Goal: Information Seeking & Learning: Find specific fact

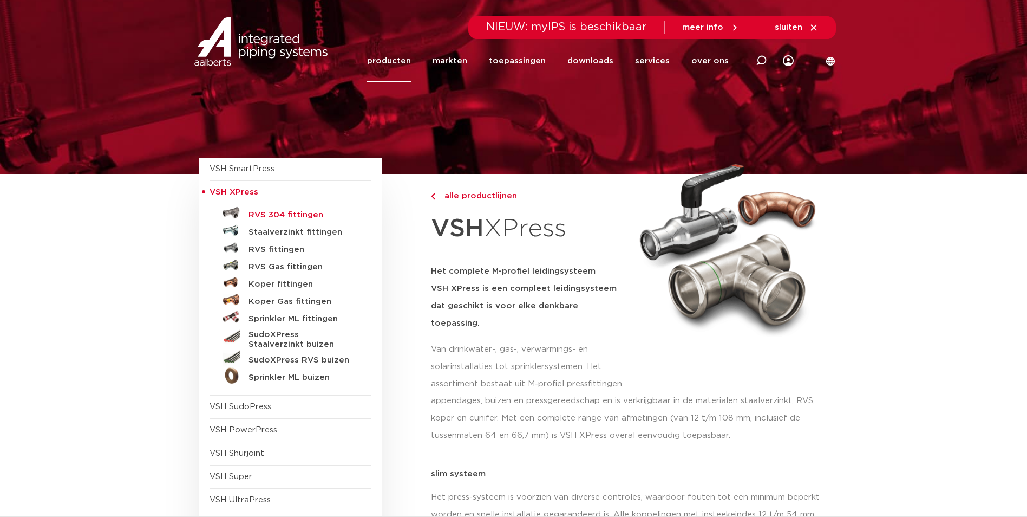
click at [265, 212] on h5 "RVS 304 fittingen" at bounding box center [302, 215] width 107 height 10
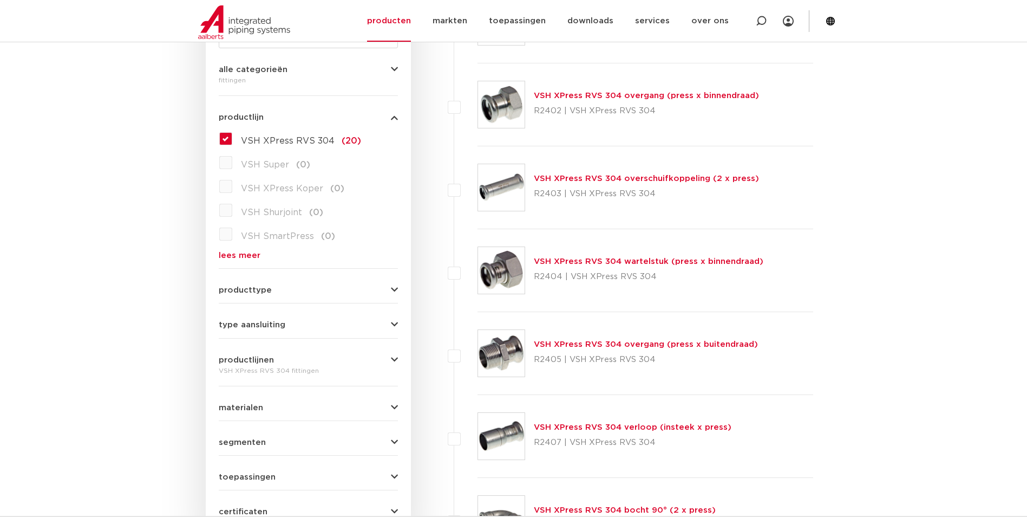
scroll to position [271, 0]
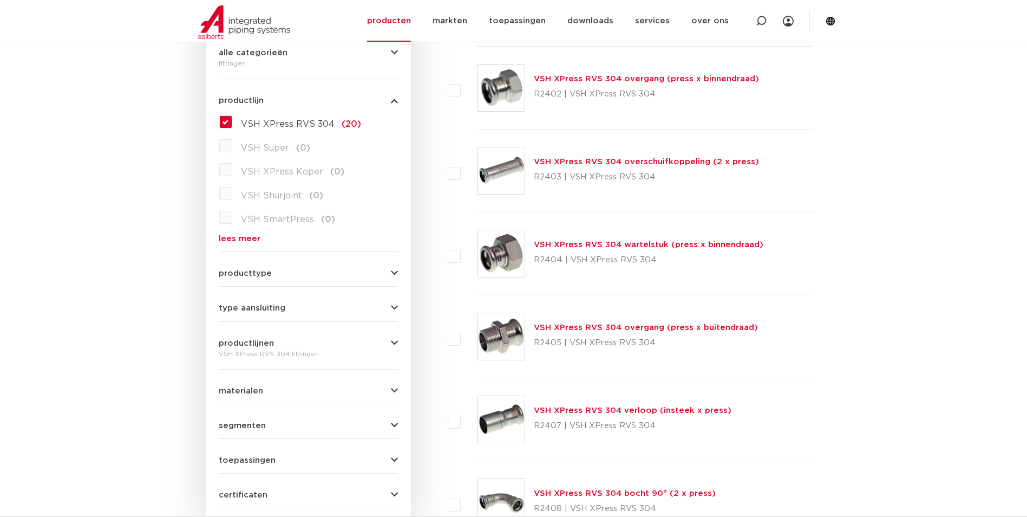
click at [587, 328] on link "VSH XPress RVS 304 overgang (press x buitendraad)" at bounding box center [646, 327] width 224 height 8
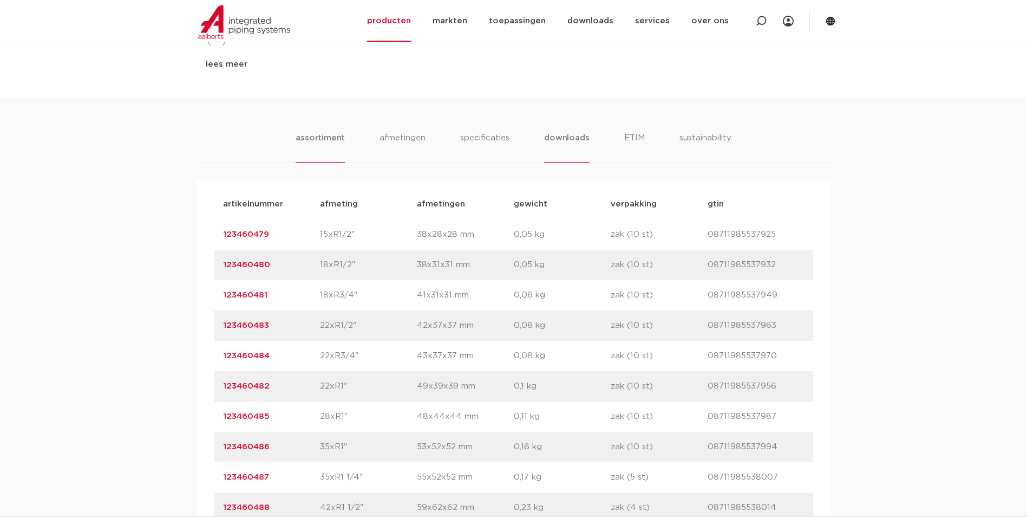
scroll to position [614, 0]
drag, startPoint x: 272, startPoint y: 415, endPoint x: 222, endPoint y: 418, distance: 50.4
click at [222, 418] on div "artikelnummer 123460485 afmeting 28xR1" [GEOGRAPHIC_DATA] 48x44x44 mm gewicht 0…" at bounding box center [513, 416] width 599 height 30
copy link "123460485"
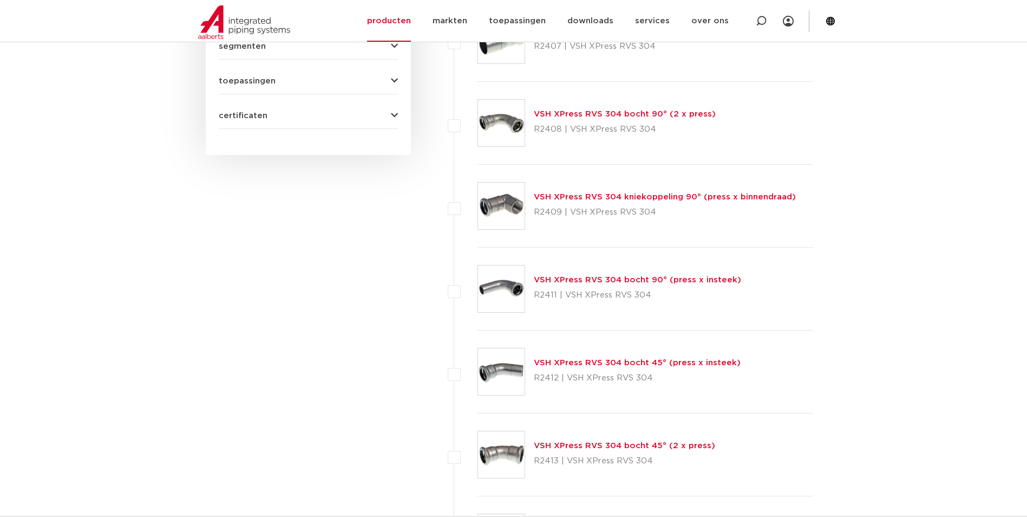
scroll to position [704, 0]
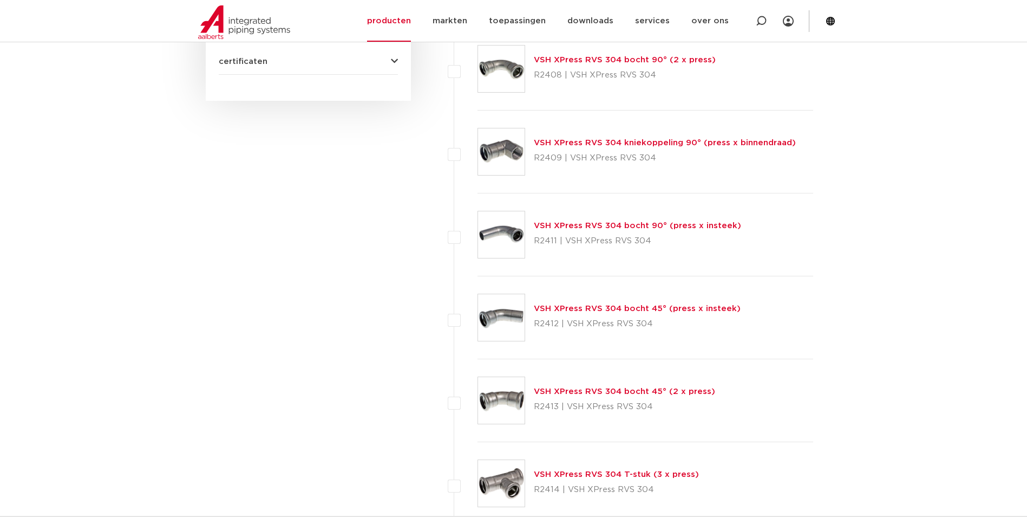
click at [595, 306] on link "VSH XPress RVS 304 bocht 45° (press x insteek)" at bounding box center [637, 308] width 207 height 8
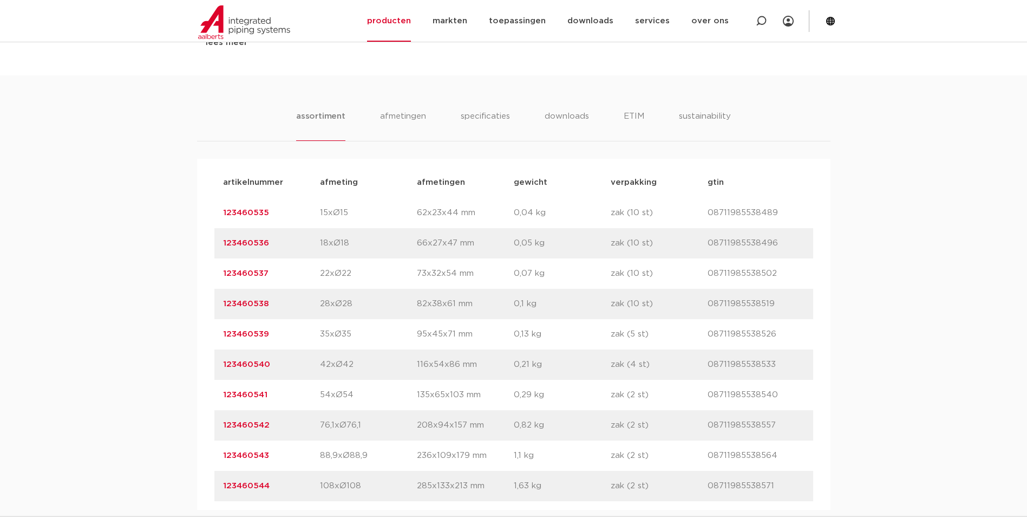
scroll to position [657, 0]
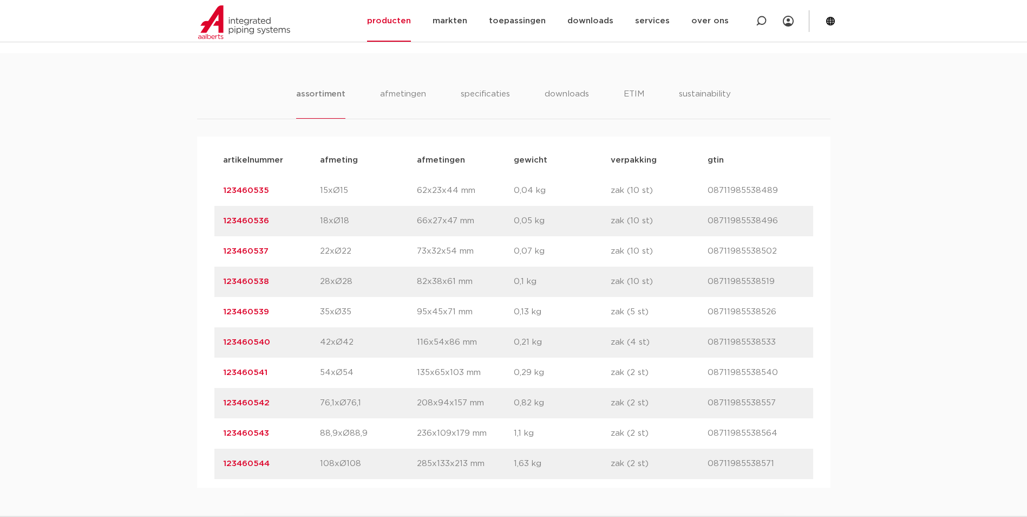
drag, startPoint x: 272, startPoint y: 283, endPoint x: 224, endPoint y: 285, distance: 48.2
click at [224, 285] on p "123460538" at bounding box center [271, 281] width 97 height 13
copy link "123460538"
drag, startPoint x: 283, startPoint y: 309, endPoint x: 222, endPoint y: 316, distance: 61.6
click at [222, 316] on div "artikelnummer 123460539 afmeting 35xØ35 afmetingen 95x45x71 mm gewicht 0,13 kg …" at bounding box center [513, 312] width 599 height 30
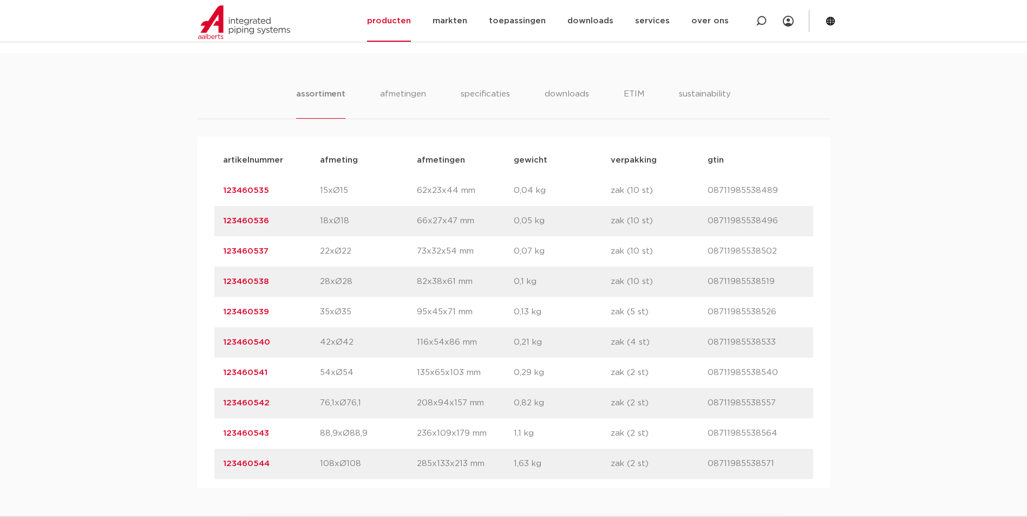
copy link "123460539"
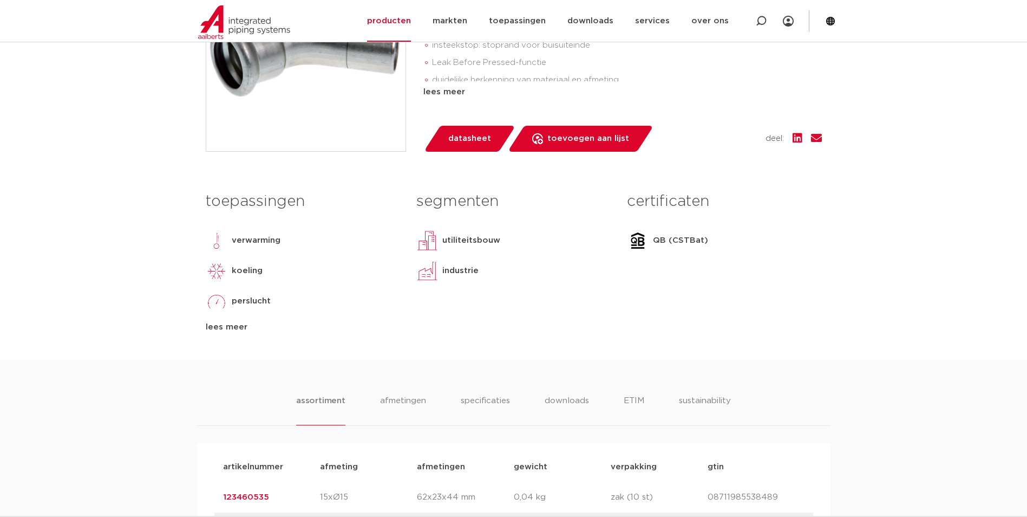
scroll to position [0, 0]
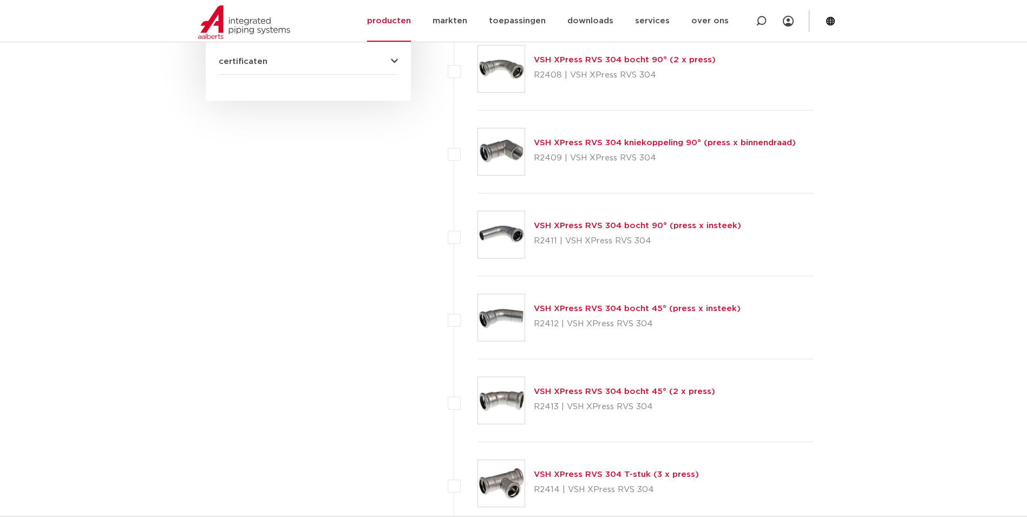
click at [586, 390] on link "VSH XPress RVS 304 bocht 45° (2 x press)" at bounding box center [624, 391] width 181 height 8
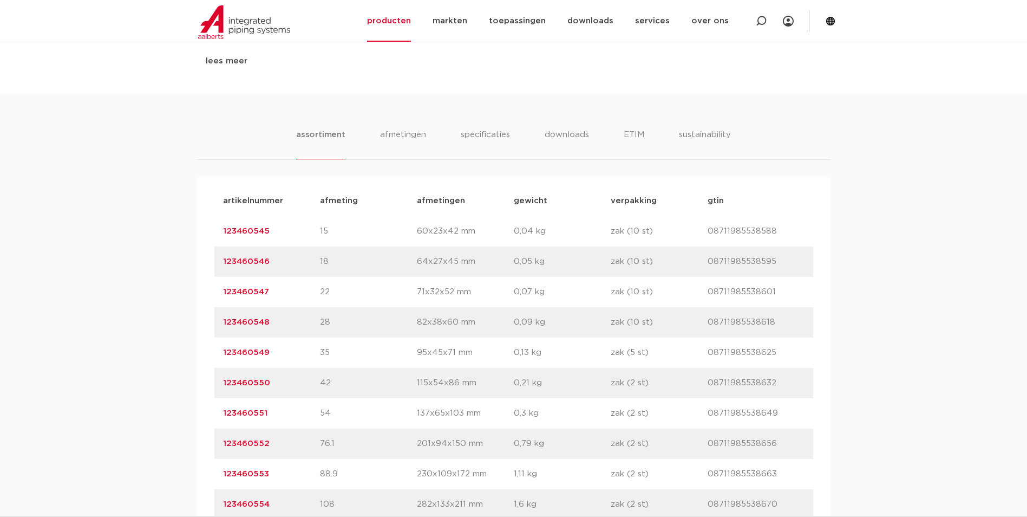
scroll to position [606, 0]
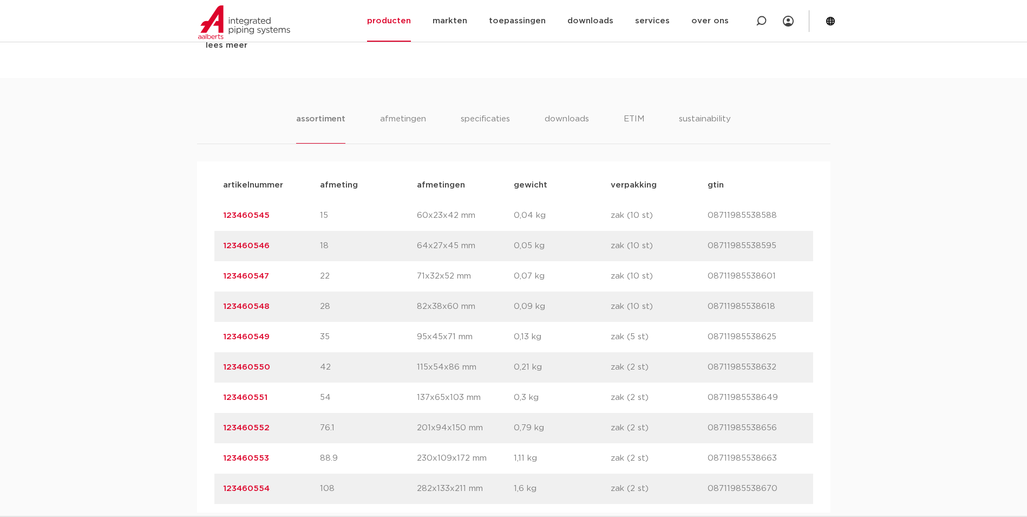
drag, startPoint x: 290, startPoint y: 332, endPoint x: 219, endPoint y: 333, distance: 70.9
click at [219, 322] on div "artikelnummer 123460548 afmeting 28 afmetingen 82x38x60 mm gewicht 0,09 kg verp…" at bounding box center [513, 306] width 599 height 30
copy link "123460548"
drag, startPoint x: 243, startPoint y: 370, endPoint x: 215, endPoint y: 370, distance: 27.1
click at [215, 352] on div "artikelnummer 123460549 afmeting 35 afmetingen 95x45x71 mm gewicht 0,13 kg verp…" at bounding box center [513, 337] width 599 height 30
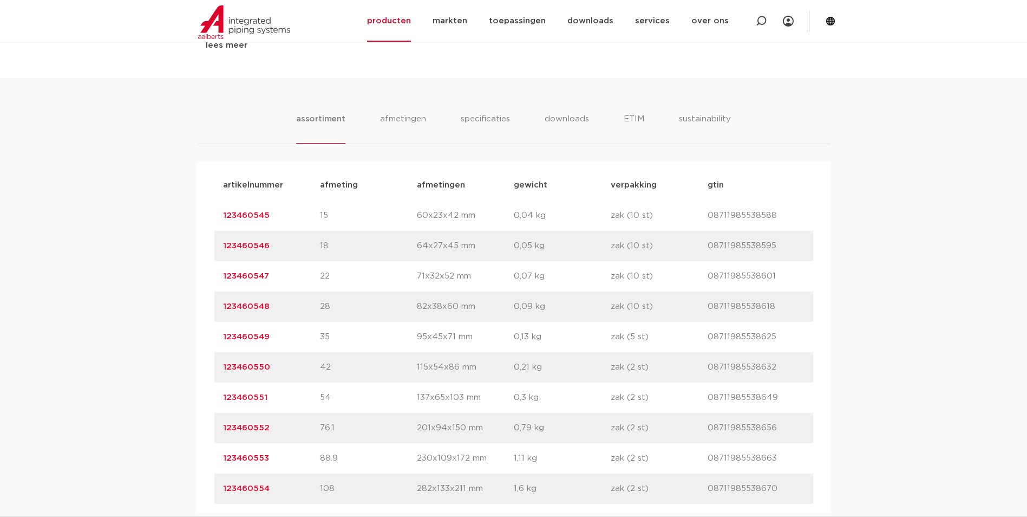
copy link "123460549"
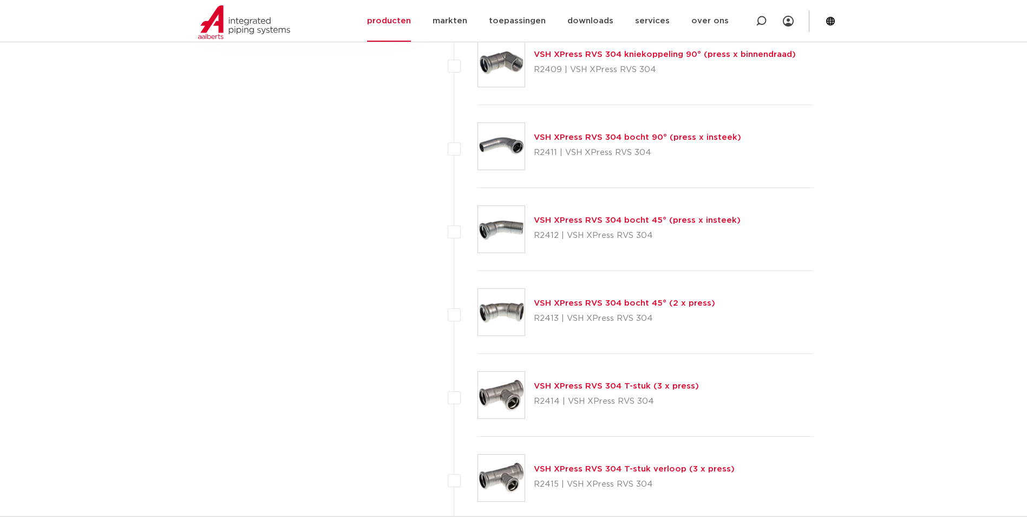
scroll to position [812, 0]
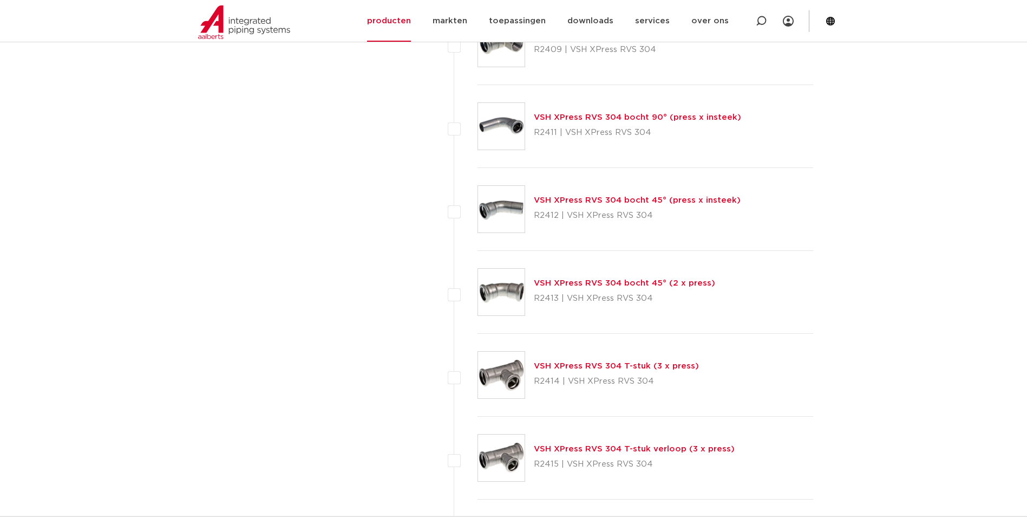
click at [577, 445] on link "VSH XPress RVS 304 T-stuk verloop (3 x press)" at bounding box center [634, 449] width 201 height 8
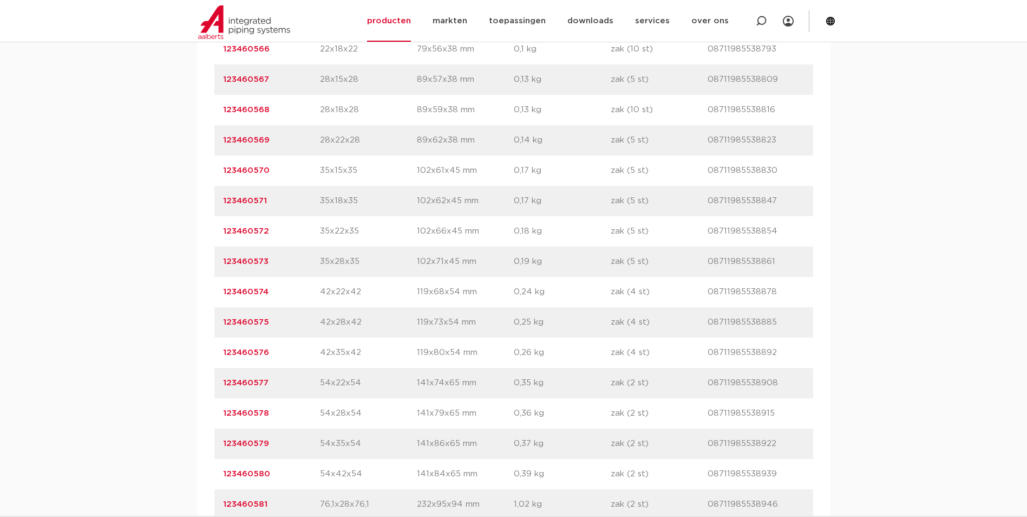
scroll to position [877, 0]
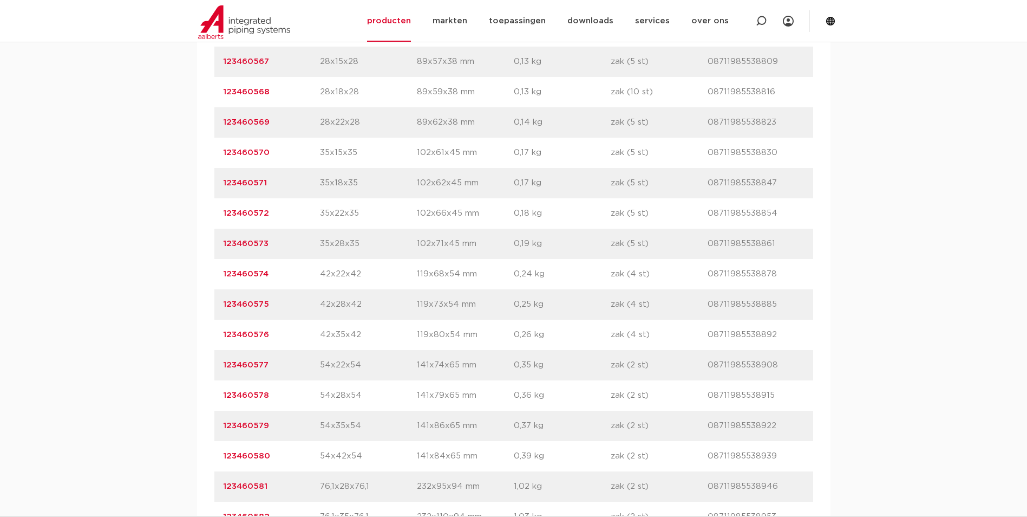
drag, startPoint x: 270, startPoint y: 424, endPoint x: 223, endPoint y: 425, distance: 47.1
click at [223, 425] on p "123460579" at bounding box center [271, 425] width 97 height 13
copy link "123460579"
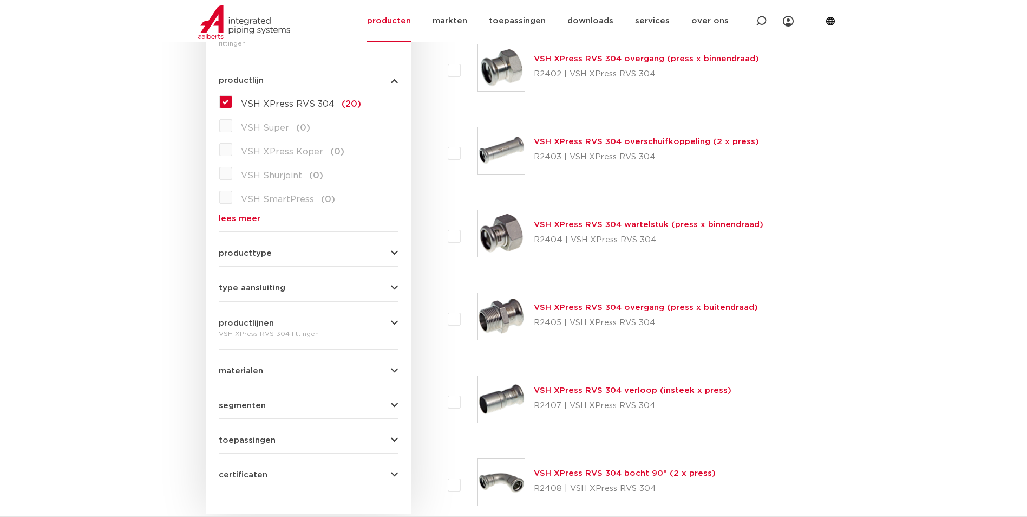
scroll to position [175, 0]
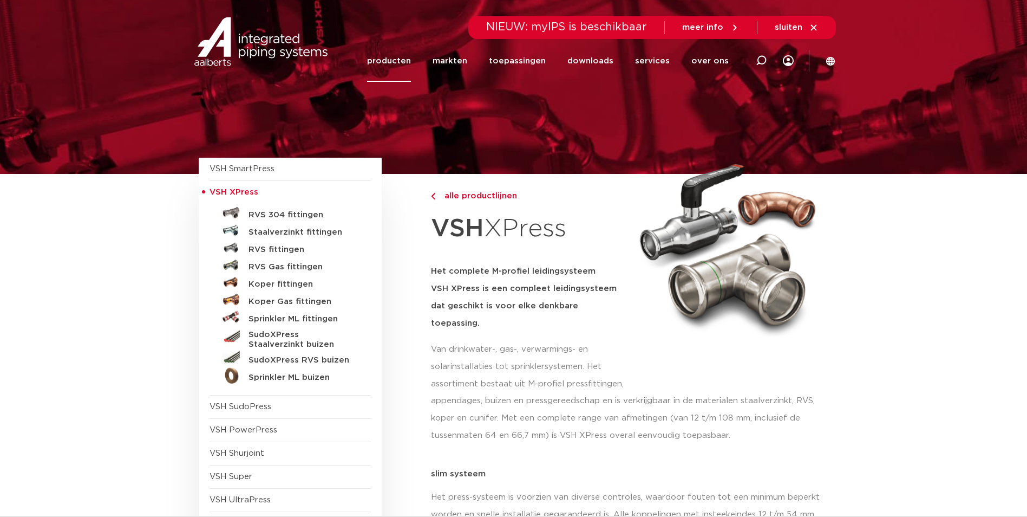
click at [237, 250] on img at bounding box center [231, 247] width 17 height 17
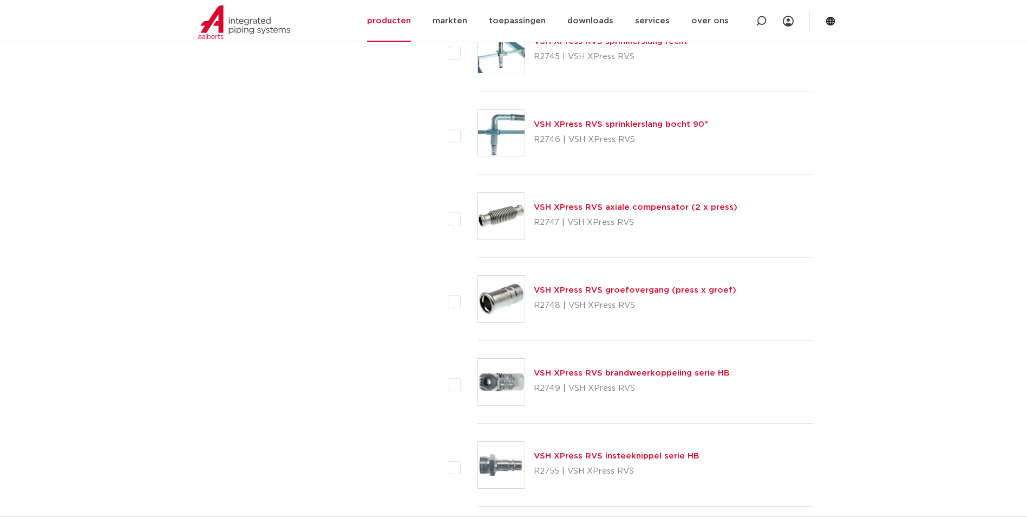
scroll to position [2780, 0]
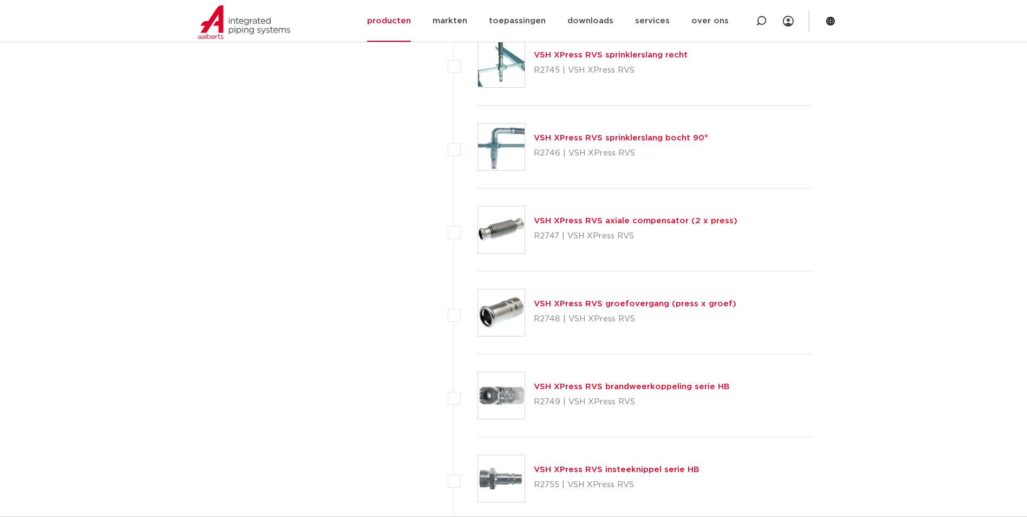
click at [560, 302] on link "VSH XPress RVS groefovergang (press x groef)" at bounding box center [635, 303] width 203 height 8
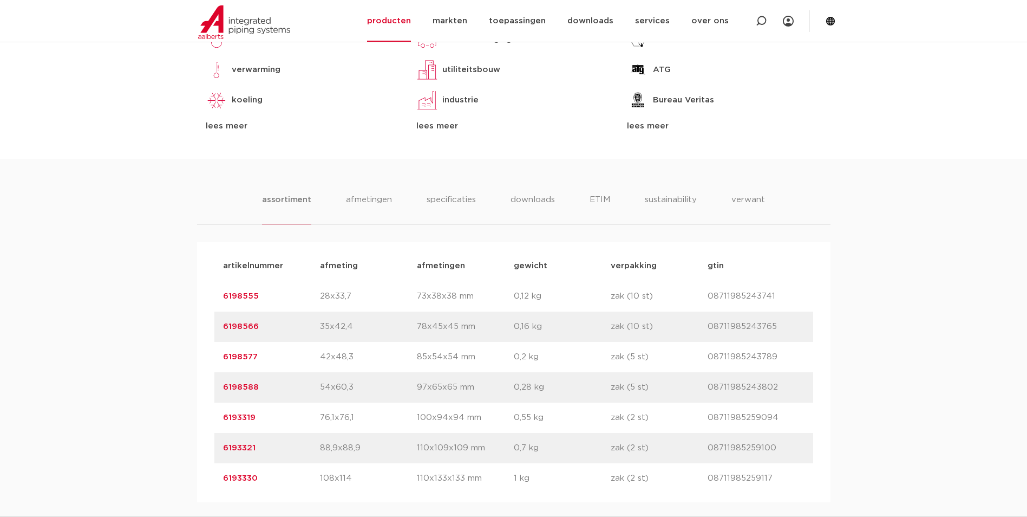
scroll to position [552, 0]
drag, startPoint x: 251, startPoint y: 386, endPoint x: 217, endPoint y: 389, distance: 34.3
click at [217, 389] on div "artikelnummer 6198588 afmeting 54x60,3 afmetingen 97x65x65 mm gewicht 0,28 kg v…" at bounding box center [513, 386] width 599 height 30
copy link "6198588"
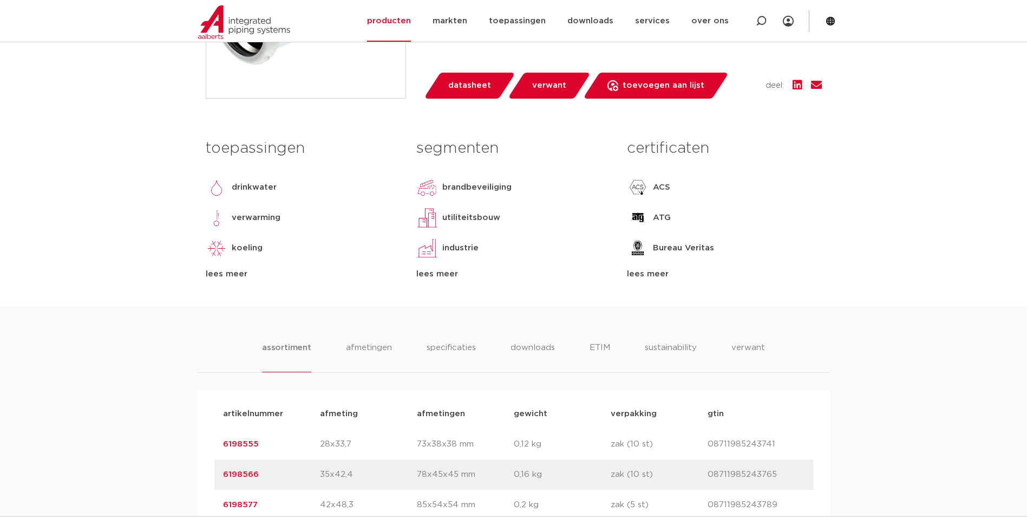
scroll to position [237, 0]
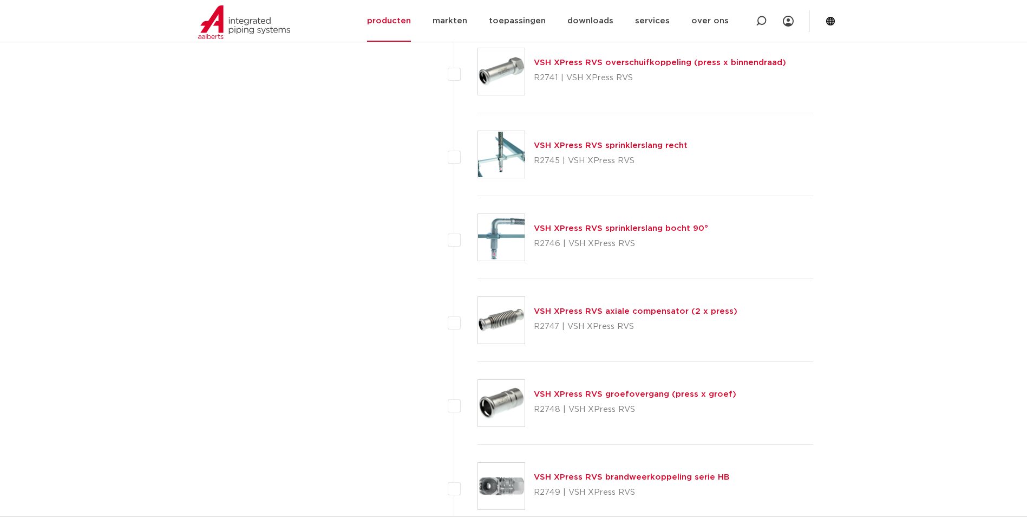
scroll to position [2671, 0]
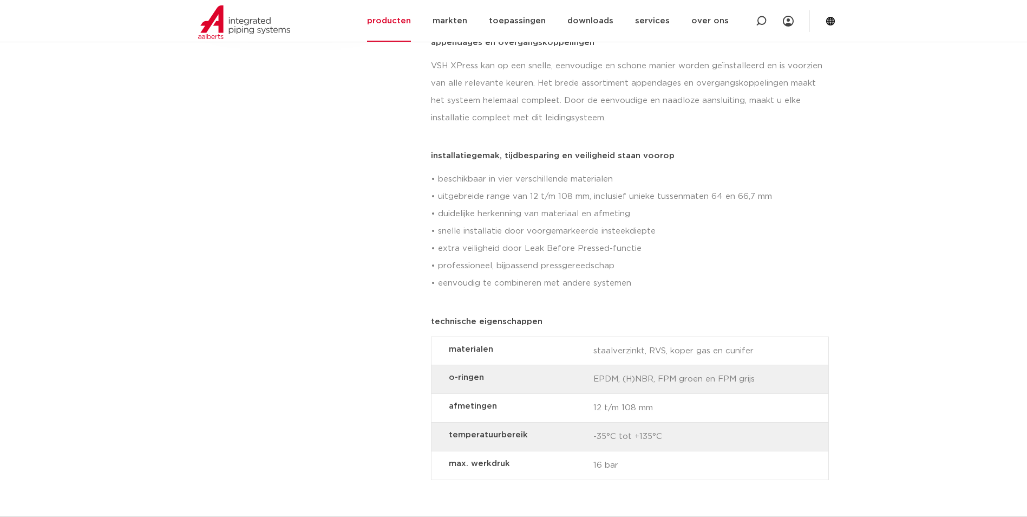
scroll to position [1, 0]
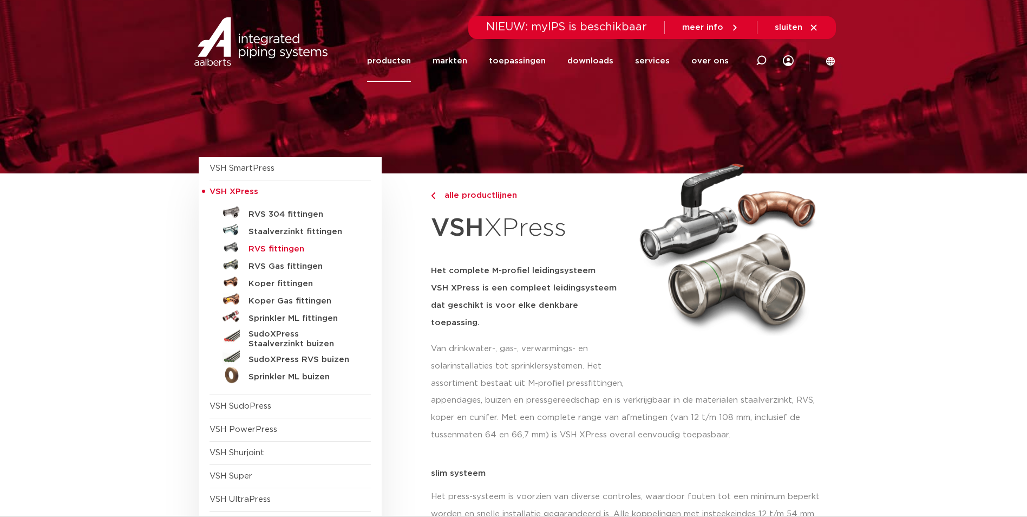
click at [269, 249] on h5 "RVS fittingen" at bounding box center [302, 249] width 107 height 10
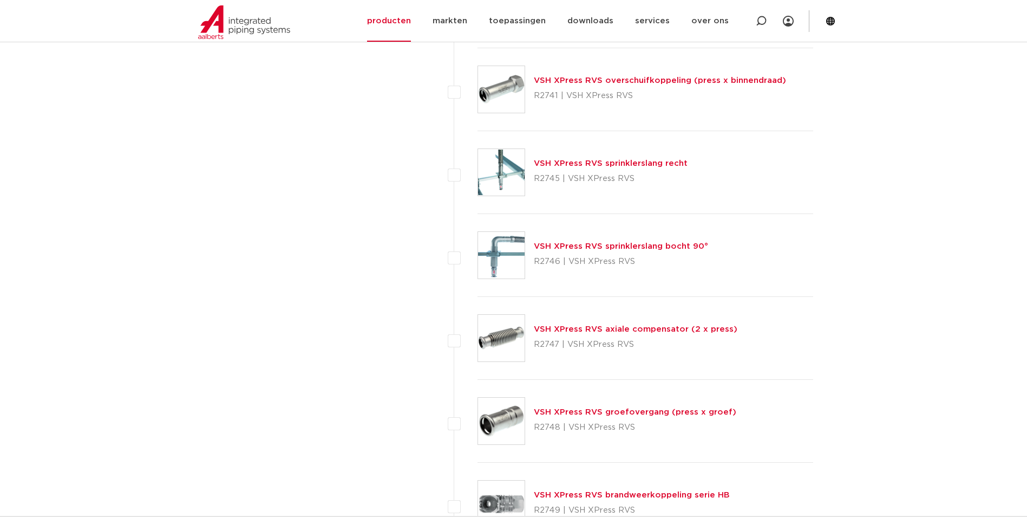
click at [574, 165] on link "VSH XPress RVS sprinklerslang recht" at bounding box center [611, 163] width 154 height 8
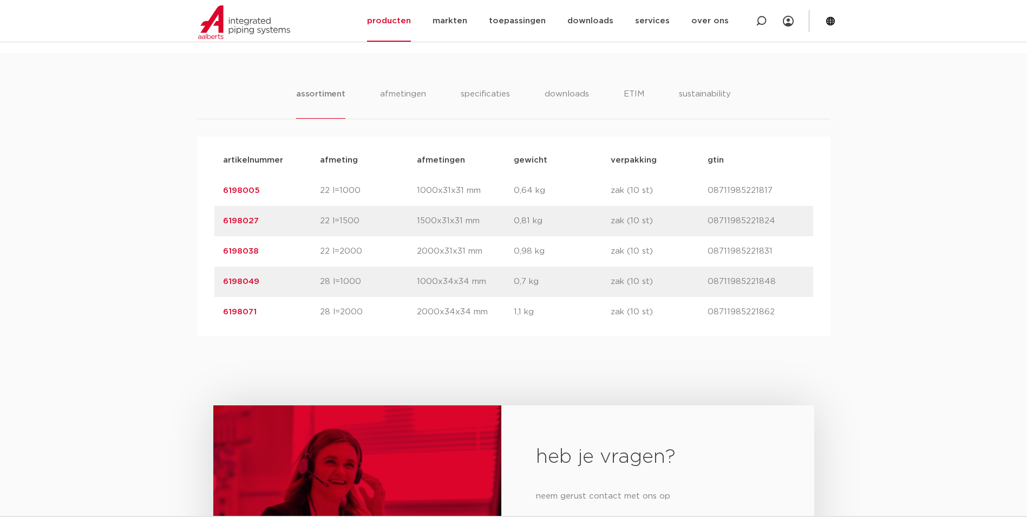
scroll to position [614, 0]
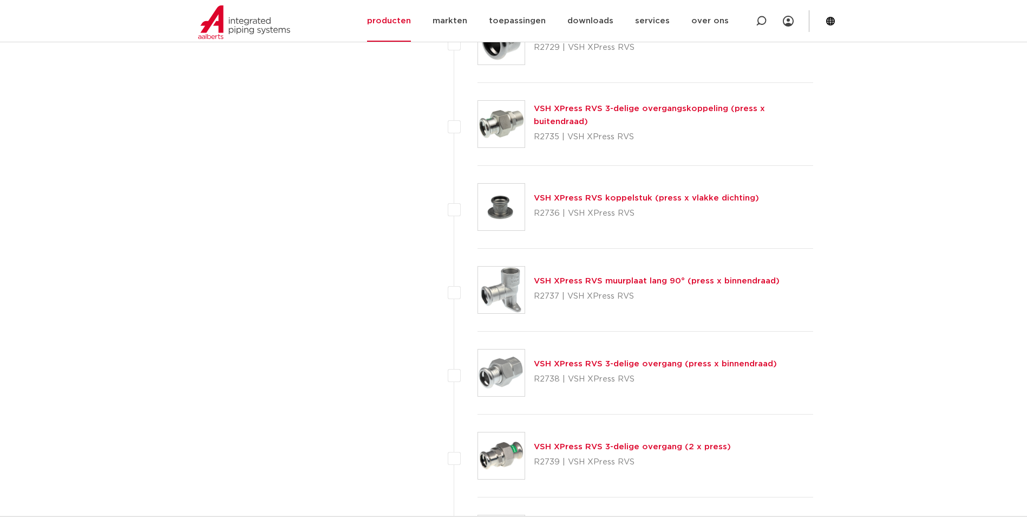
scroll to position [1776, 0]
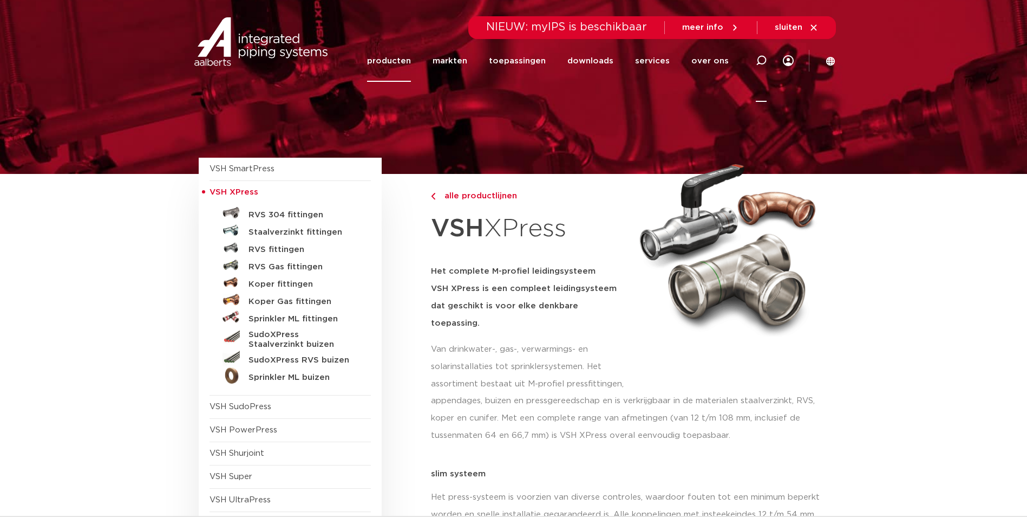
click at [759, 62] on icon at bounding box center [761, 60] width 13 height 13
type input "fullflow"
click button "Zoeken" at bounding box center [0, 0] width 0 height 0
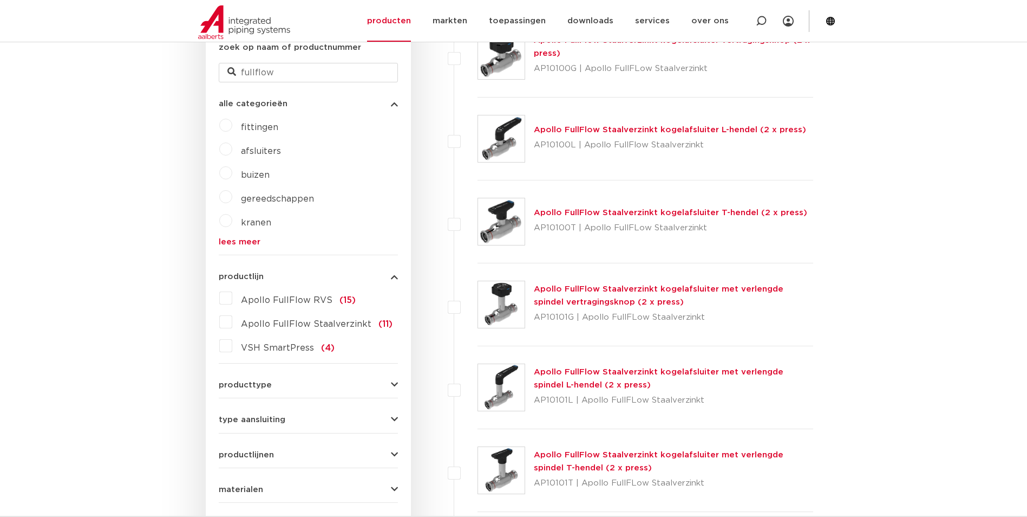
scroll to position [384, 0]
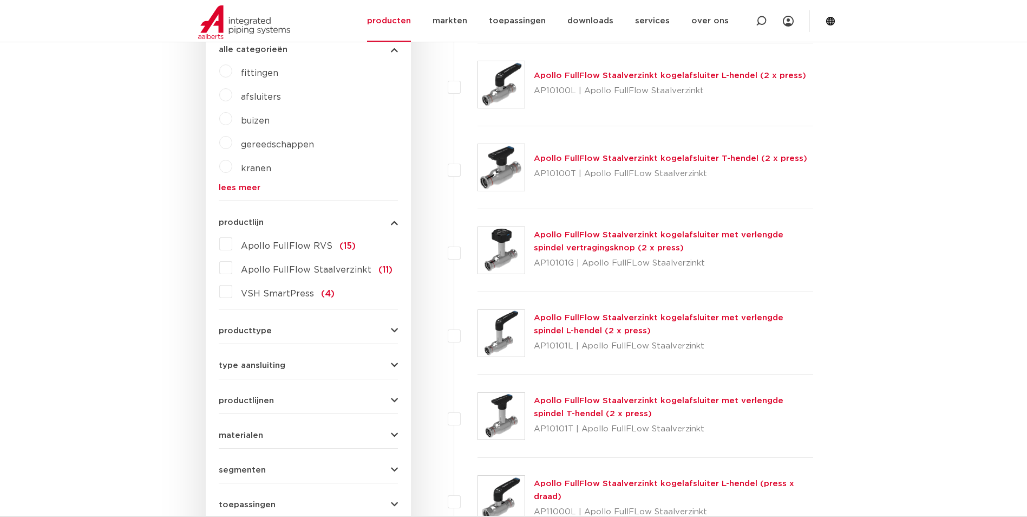
click at [584, 398] on link "Apollo FullFlow Staalverzinkt kogelafsluiter met verlengde spindel T-hendel (2 …" at bounding box center [659, 406] width 250 height 21
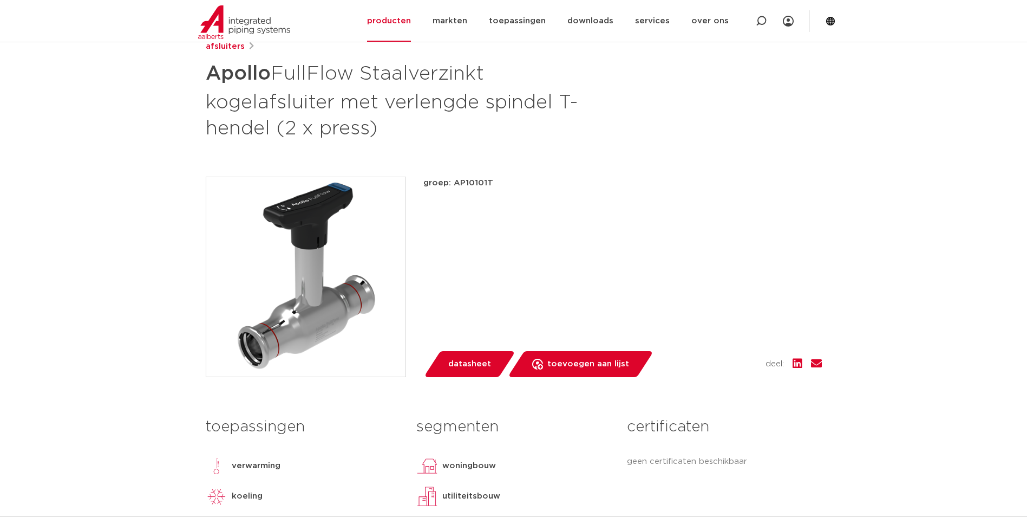
scroll to position [114, 0]
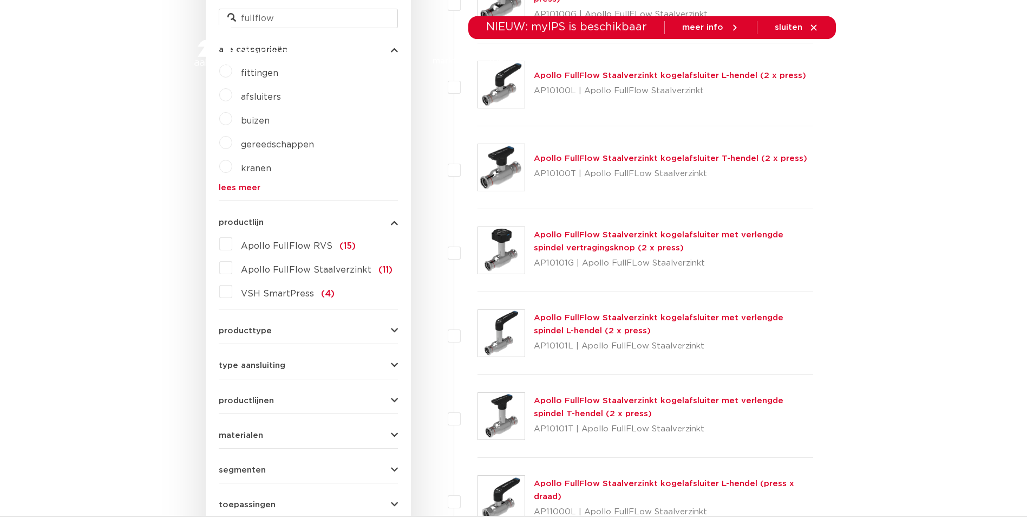
scroll to position [384, 0]
click at [232, 244] on label "Apollo FullFlow RVS (15)" at bounding box center [293, 243] width 123 height 17
click at [0, 0] on input "Apollo FullFlow RVS (15)" at bounding box center [0, 0] width 0 height 0
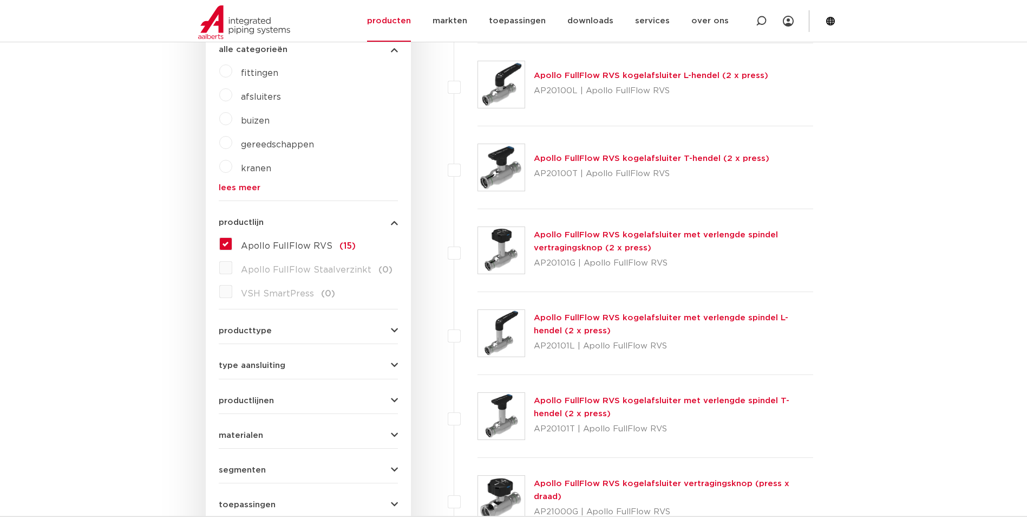
scroll to position [439, 0]
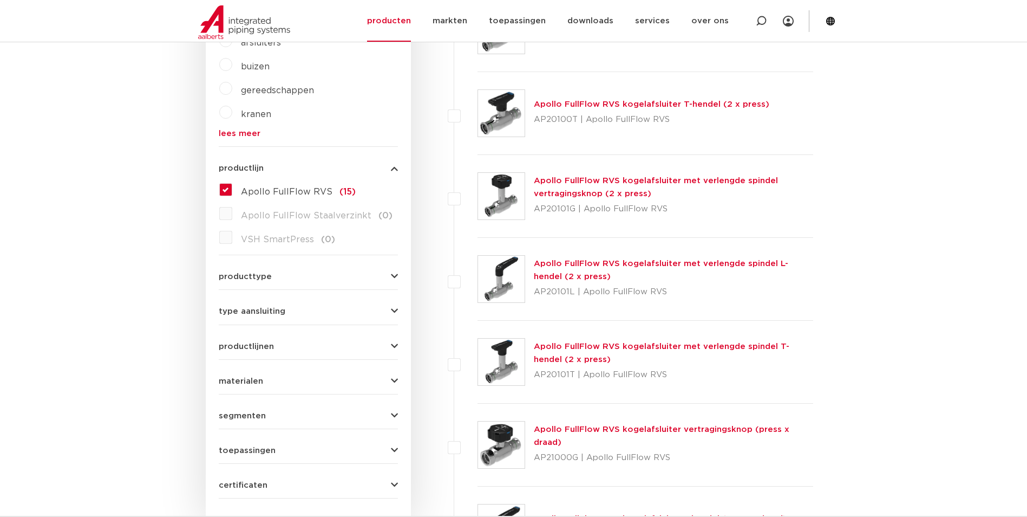
click at [613, 348] on link "Apollo FullFlow RVS kogelafsluiter met verlengde spindel T-hendel (2 x press)" at bounding box center [662, 352] width 256 height 21
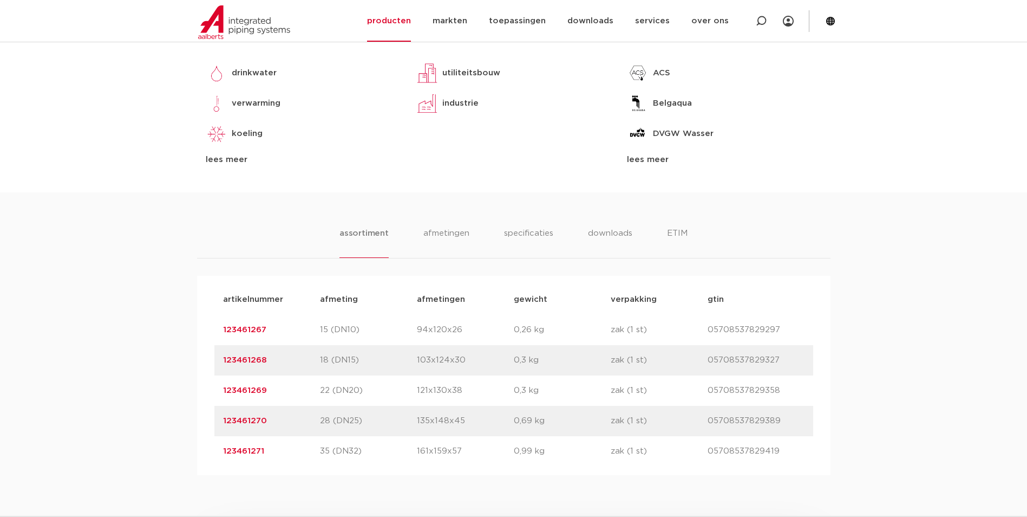
scroll to position [606, 0]
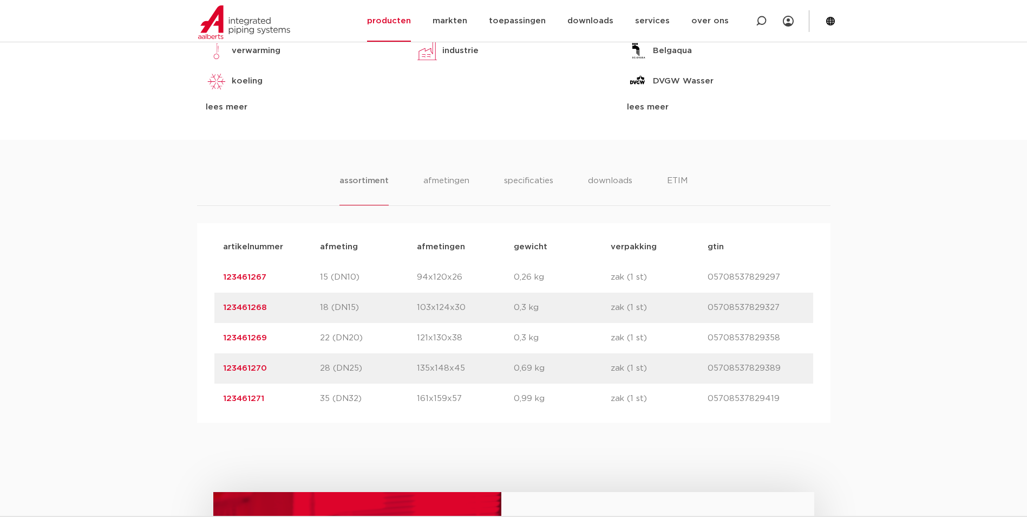
drag, startPoint x: 272, startPoint y: 369, endPoint x: 221, endPoint y: 372, distance: 51.0
click at [221, 372] on div "artikelnummer 123461270 afmeting 28 (DN25) afmetingen 135x148x45 gewicht 0,69 k…" at bounding box center [513, 368] width 599 height 30
copy link "123461270"
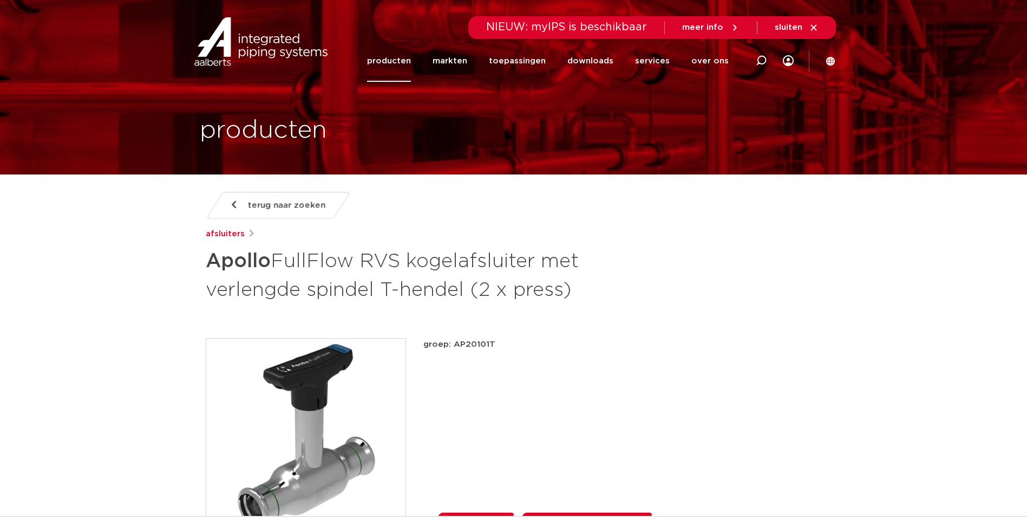
click at [283, 200] on span "terug naar zoeken" at bounding box center [286, 205] width 77 height 17
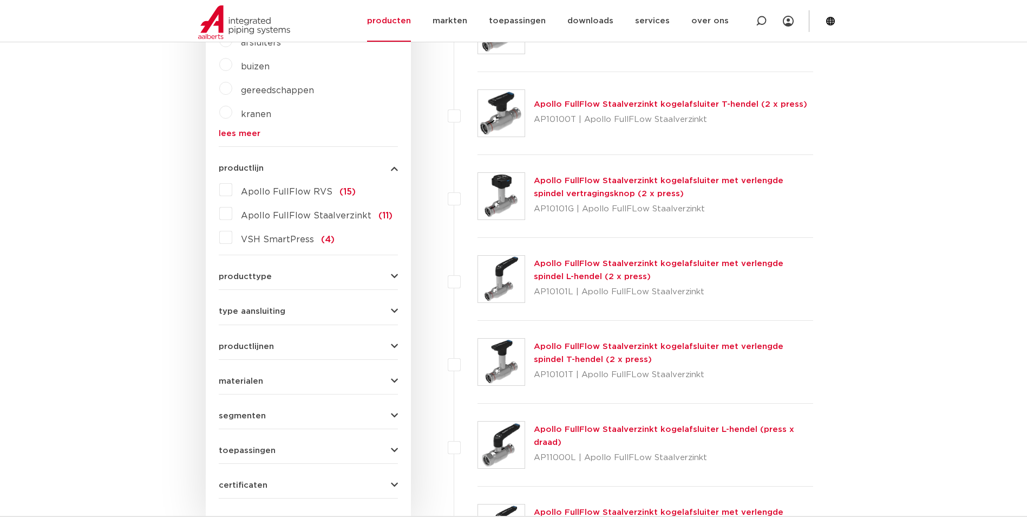
click at [232, 189] on label "Apollo FullFlow RVS (15)" at bounding box center [293, 189] width 123 height 17
click at [0, 0] on input "Apollo FullFlow RVS (15)" at bounding box center [0, 0] width 0 height 0
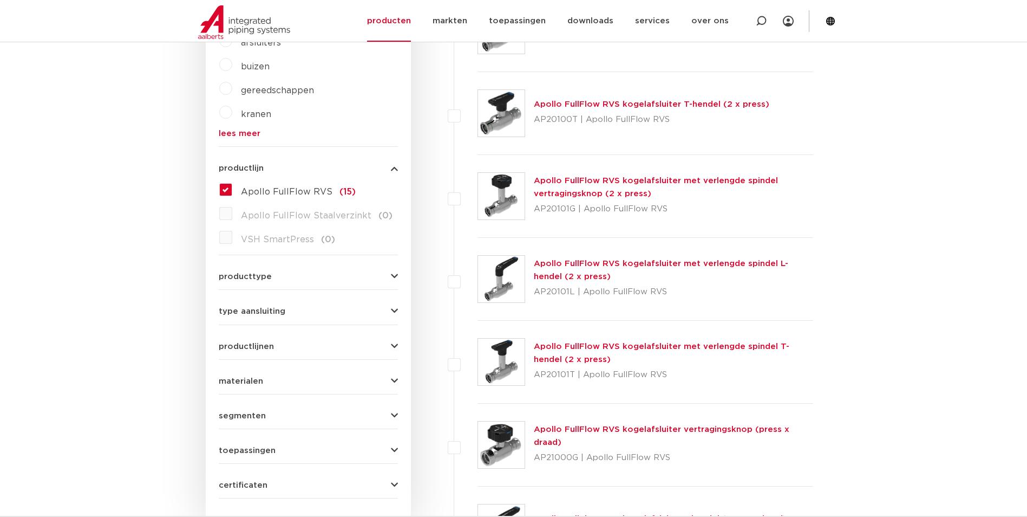
click at [560, 179] on link "Apollo FullFlow RVS kogelafsluiter met verlengde spindel vertragingsknop (2 x p…" at bounding box center [656, 187] width 244 height 21
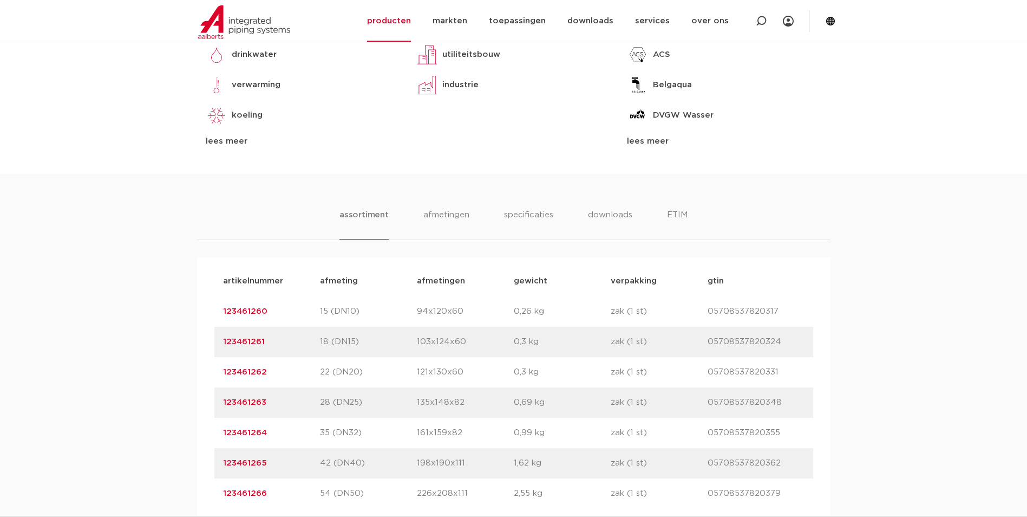
scroll to position [617, 0]
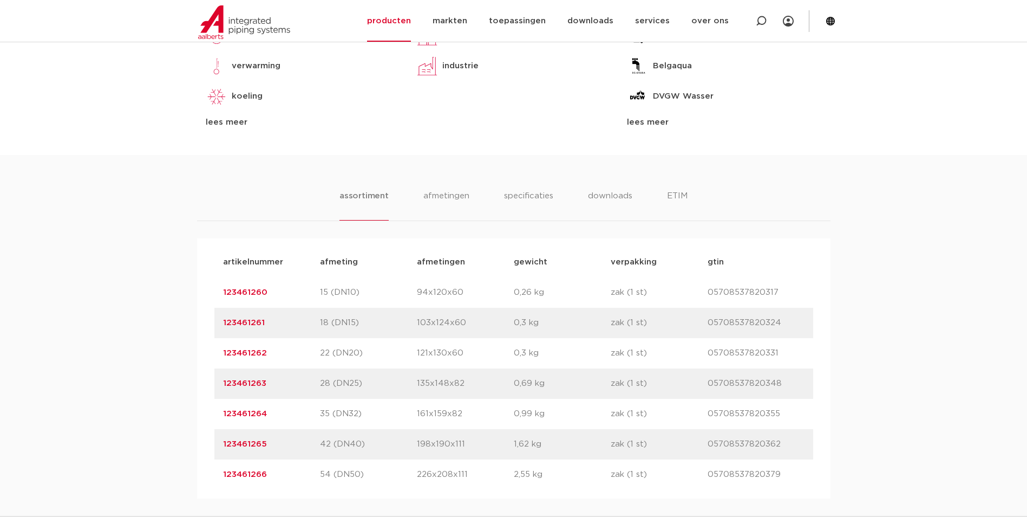
drag, startPoint x: 275, startPoint y: 410, endPoint x: 224, endPoint y: 414, distance: 51.0
click at [224, 414] on p "123461264" at bounding box center [271, 413] width 97 height 13
copy link "123461264"
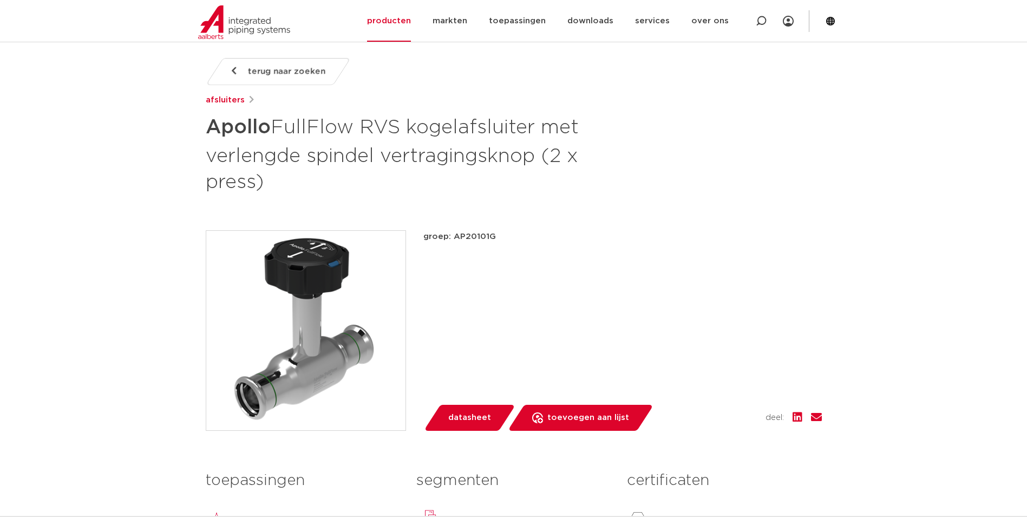
scroll to position [29, 0]
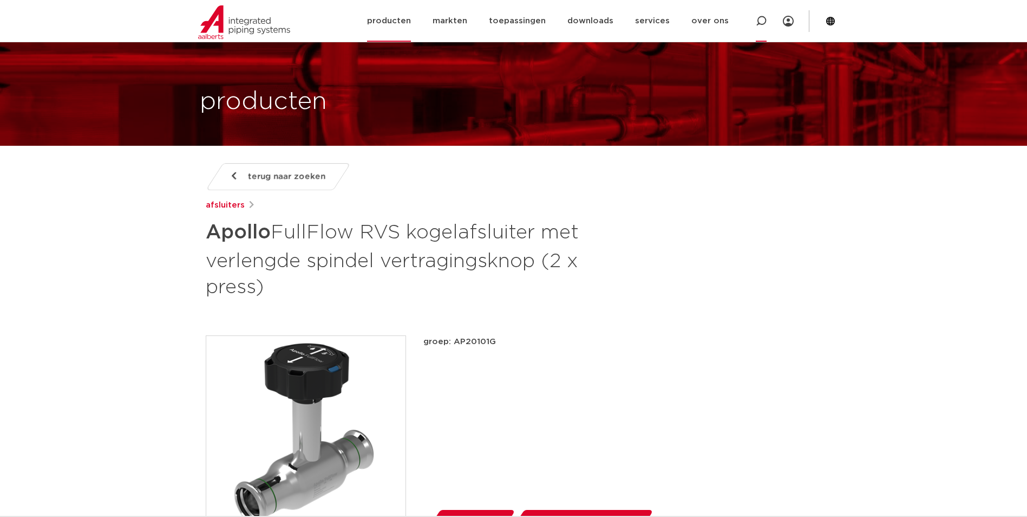
click at [762, 21] on icon at bounding box center [761, 21] width 11 height 11
type input "xpress groef"
click button "Zoeken" at bounding box center [0, 0] width 0 height 0
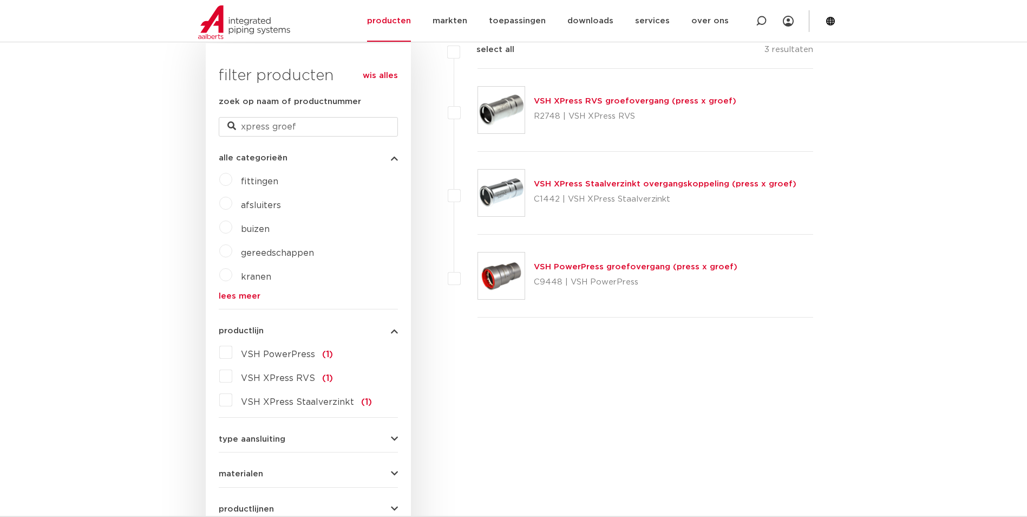
scroll to position [222, 0]
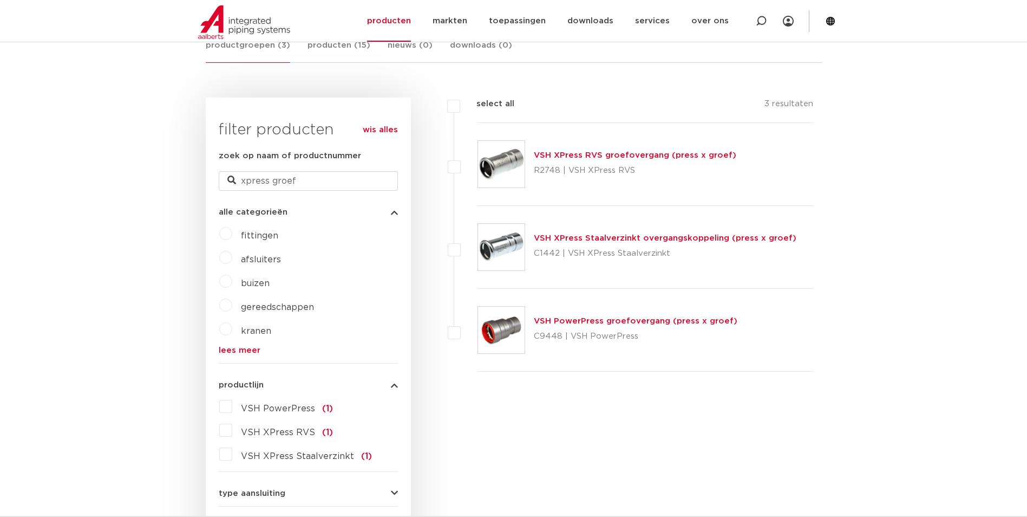
click at [601, 238] on link "VSH XPress Staalverzinkt overgangskoppeling (press x groef)" at bounding box center [665, 238] width 263 height 8
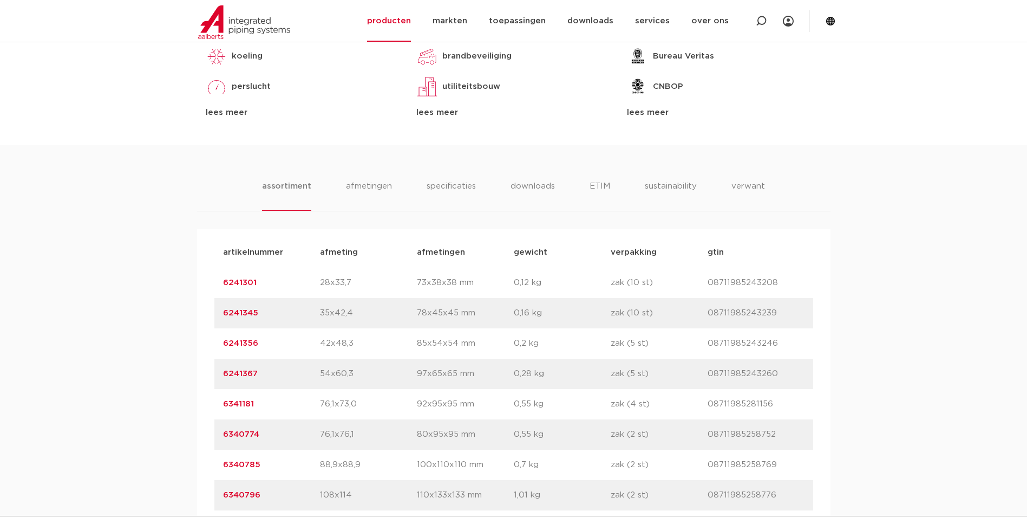
scroll to position [655, 0]
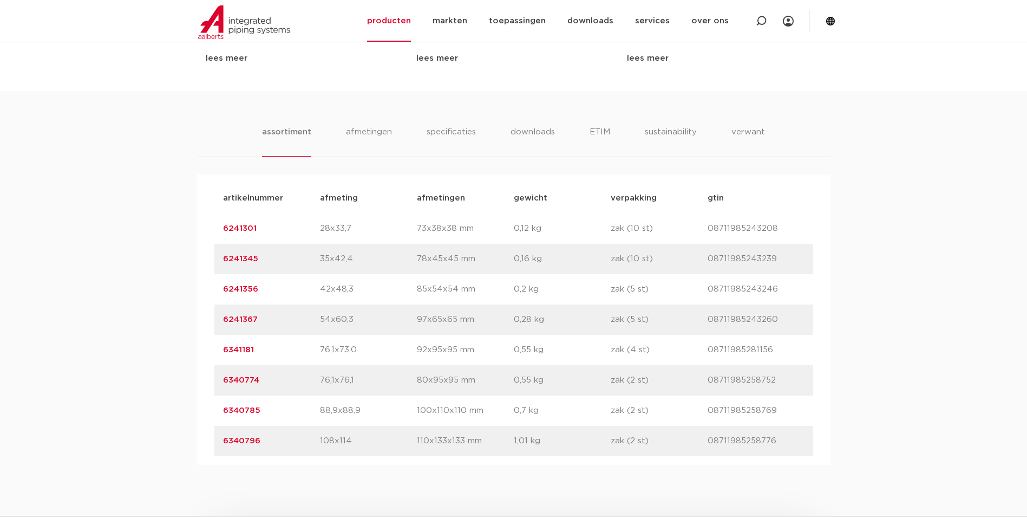
drag, startPoint x: 263, startPoint y: 322, endPoint x: 212, endPoint y: 323, distance: 50.9
click at [212, 323] on div "artikelnummer afmeting afmetingen gewicht verpakking gtin artikelnummer 6241301…" at bounding box center [513, 319] width 633 height 290
copy link "6241367"
